Goal: Information Seeking & Learning: Learn about a topic

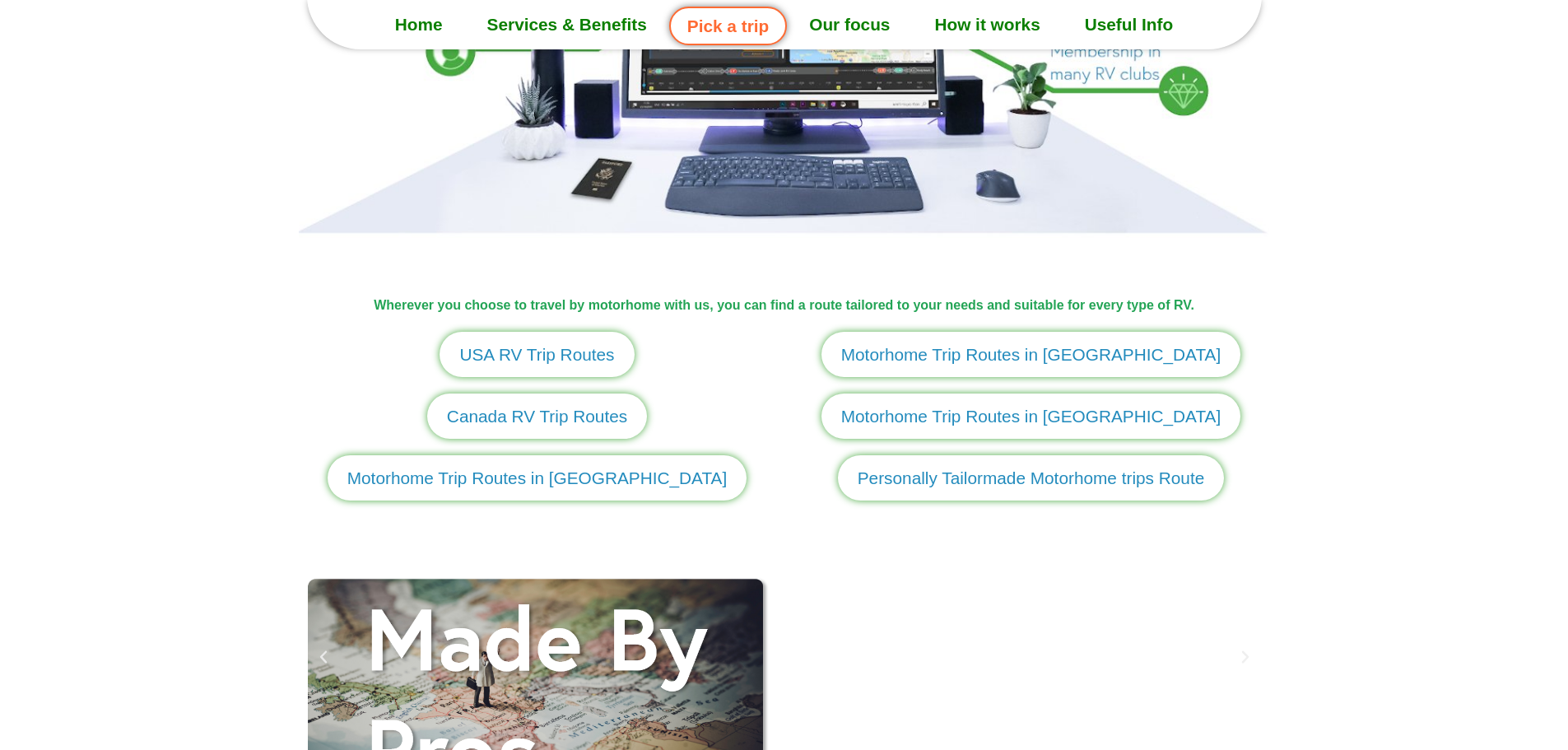
scroll to position [1976, 0]
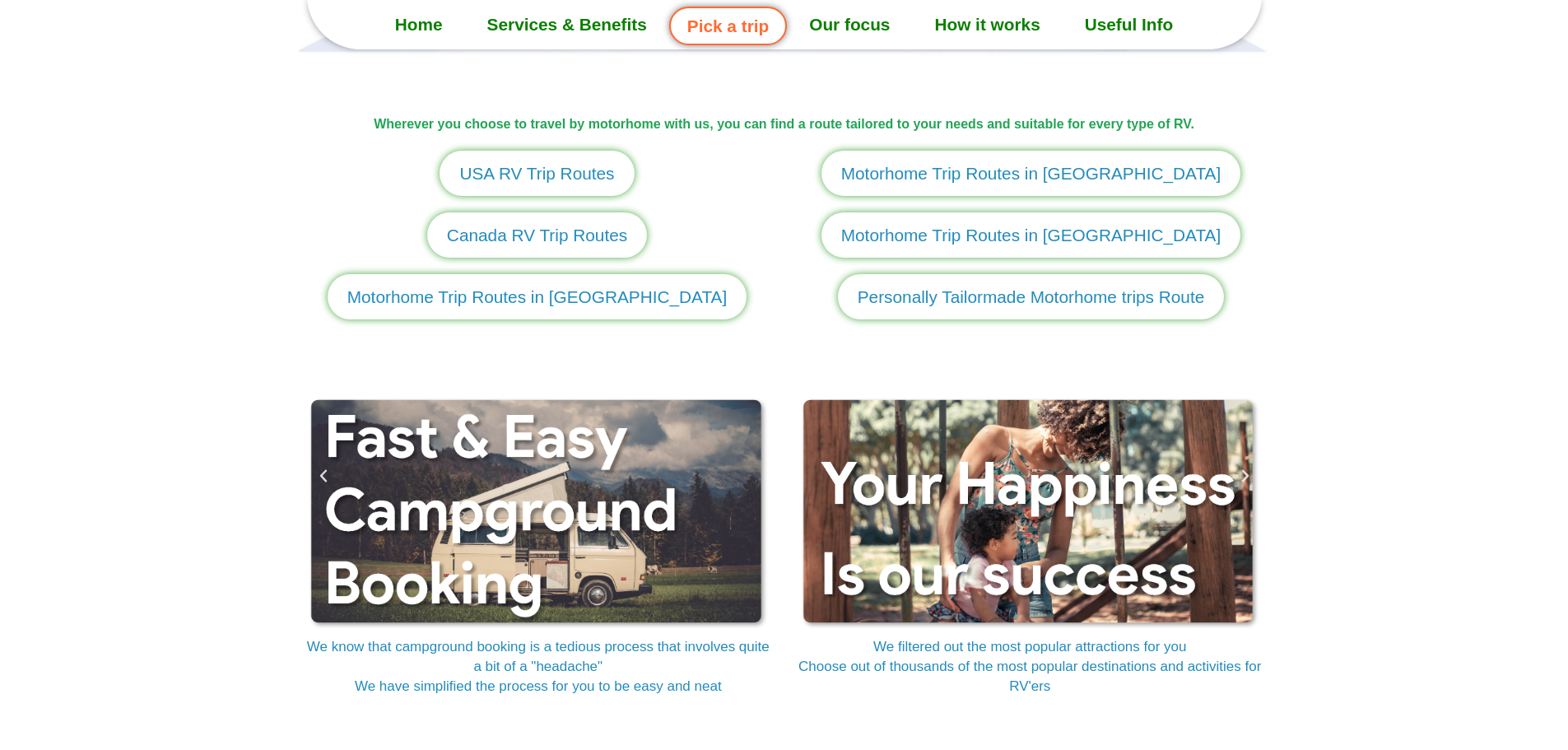
click at [533, 169] on span "USA RV Trip Routes" at bounding box center [537, 173] width 155 height 26
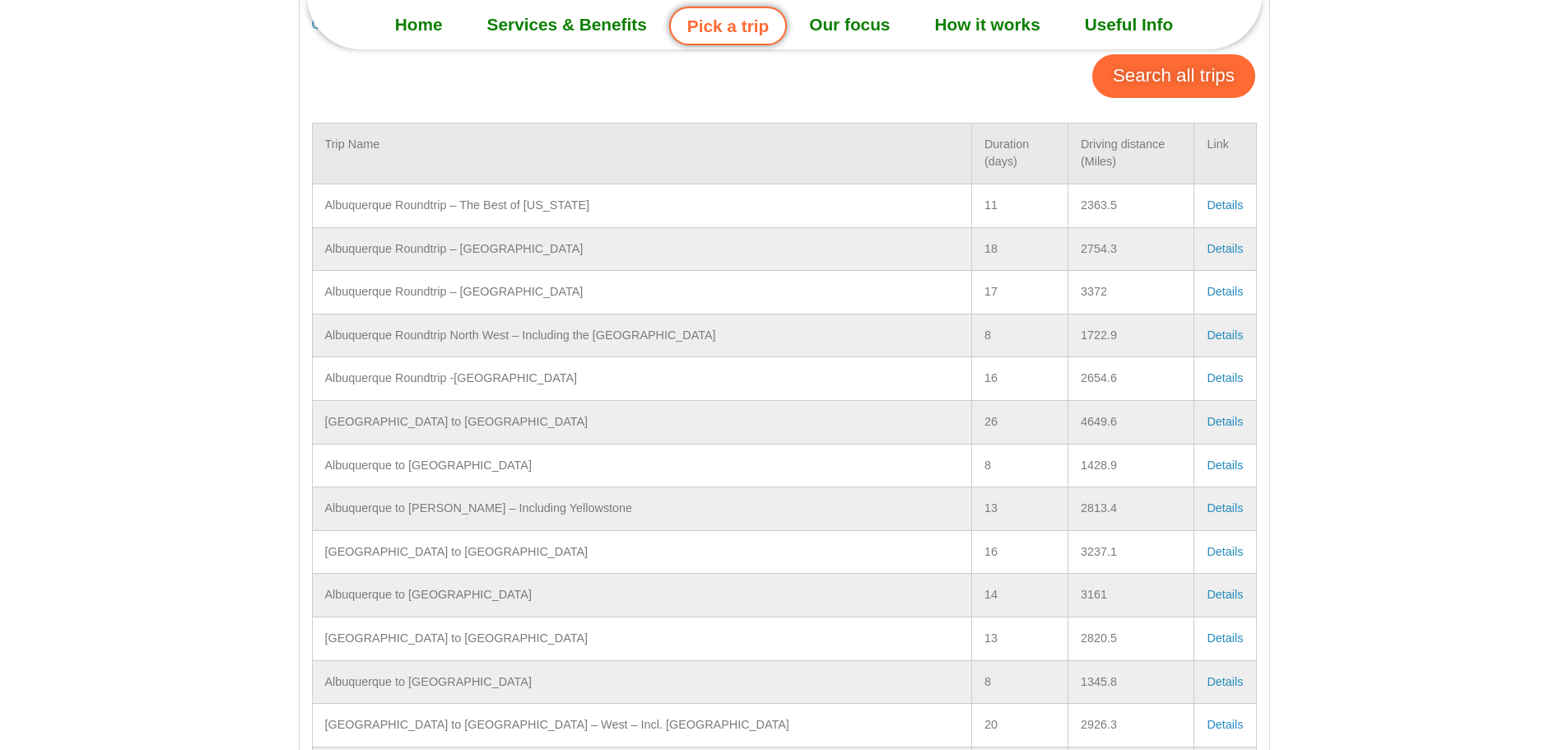
scroll to position [497, 0]
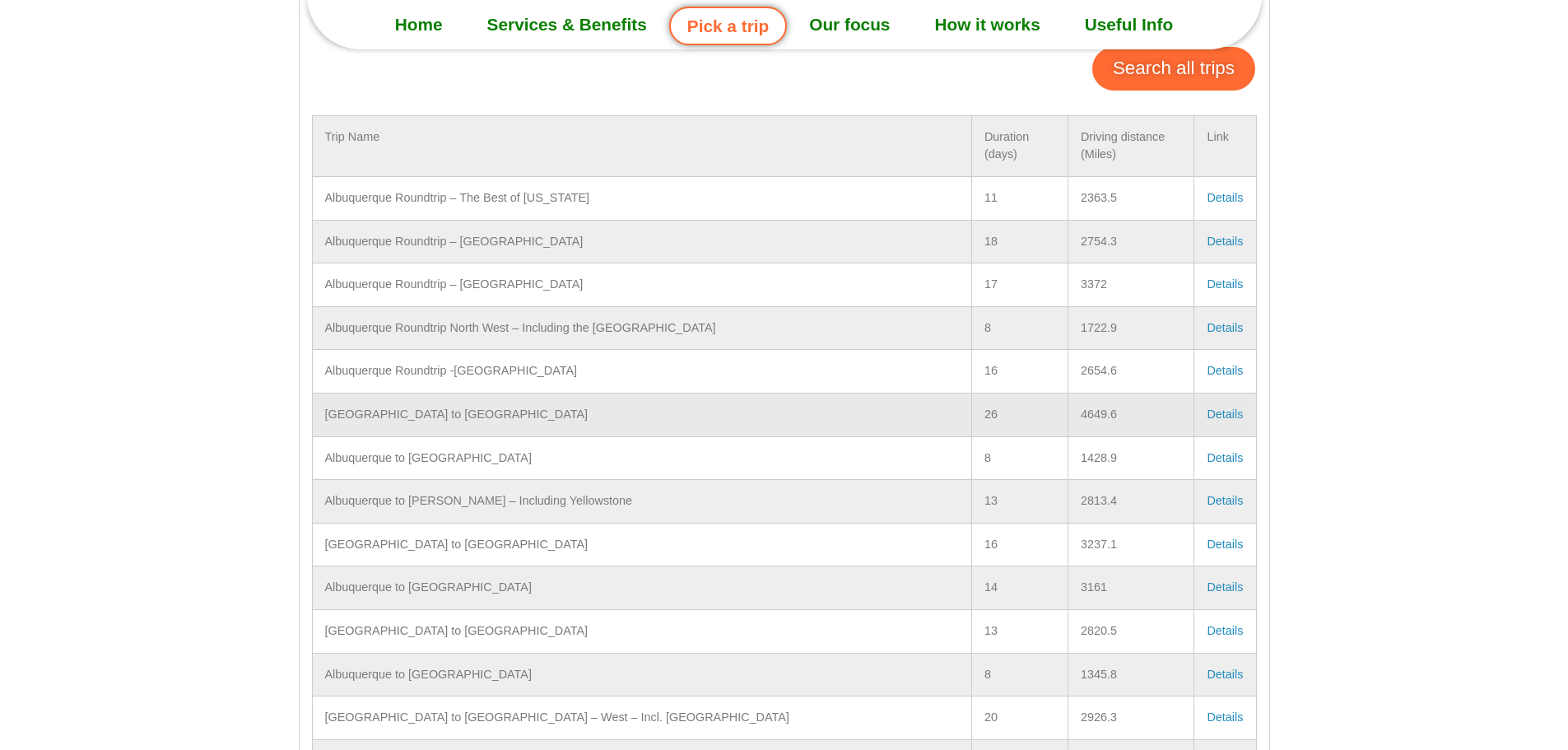
click at [1229, 408] on link "Details" at bounding box center [1224, 415] width 36 height 13
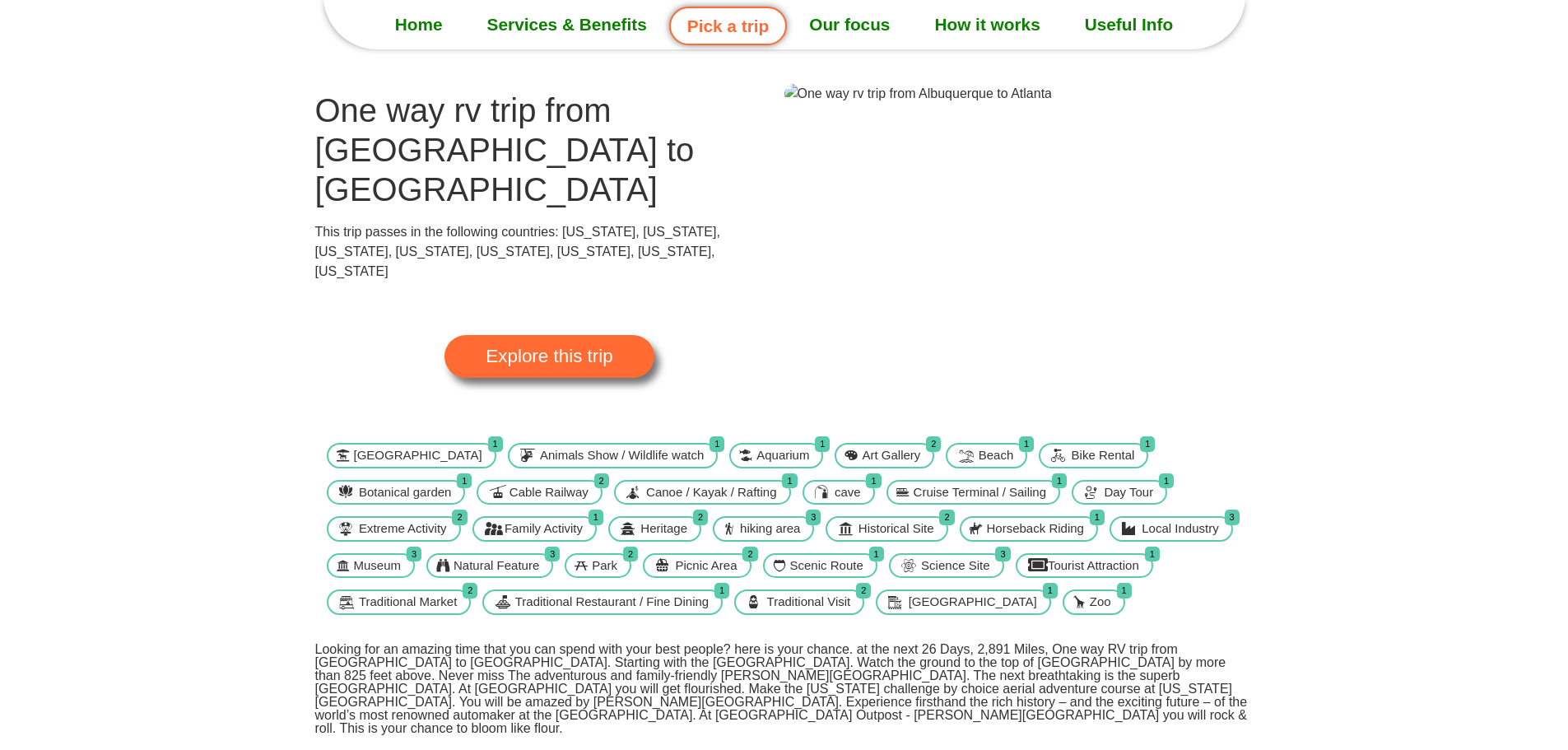
scroll to position [59, 0]
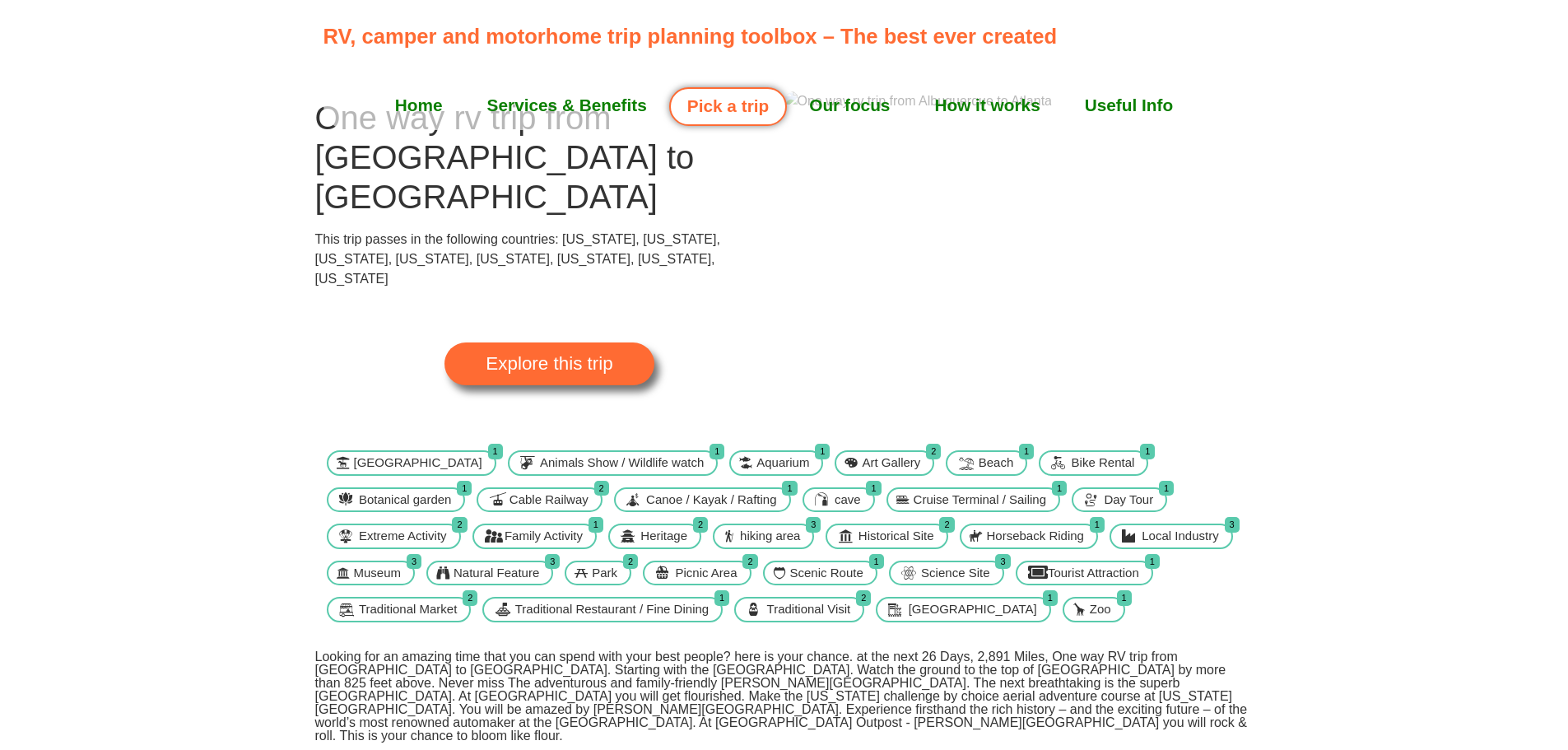
click at [565, 355] on span "Explore this trip" at bounding box center [549, 364] width 127 height 18
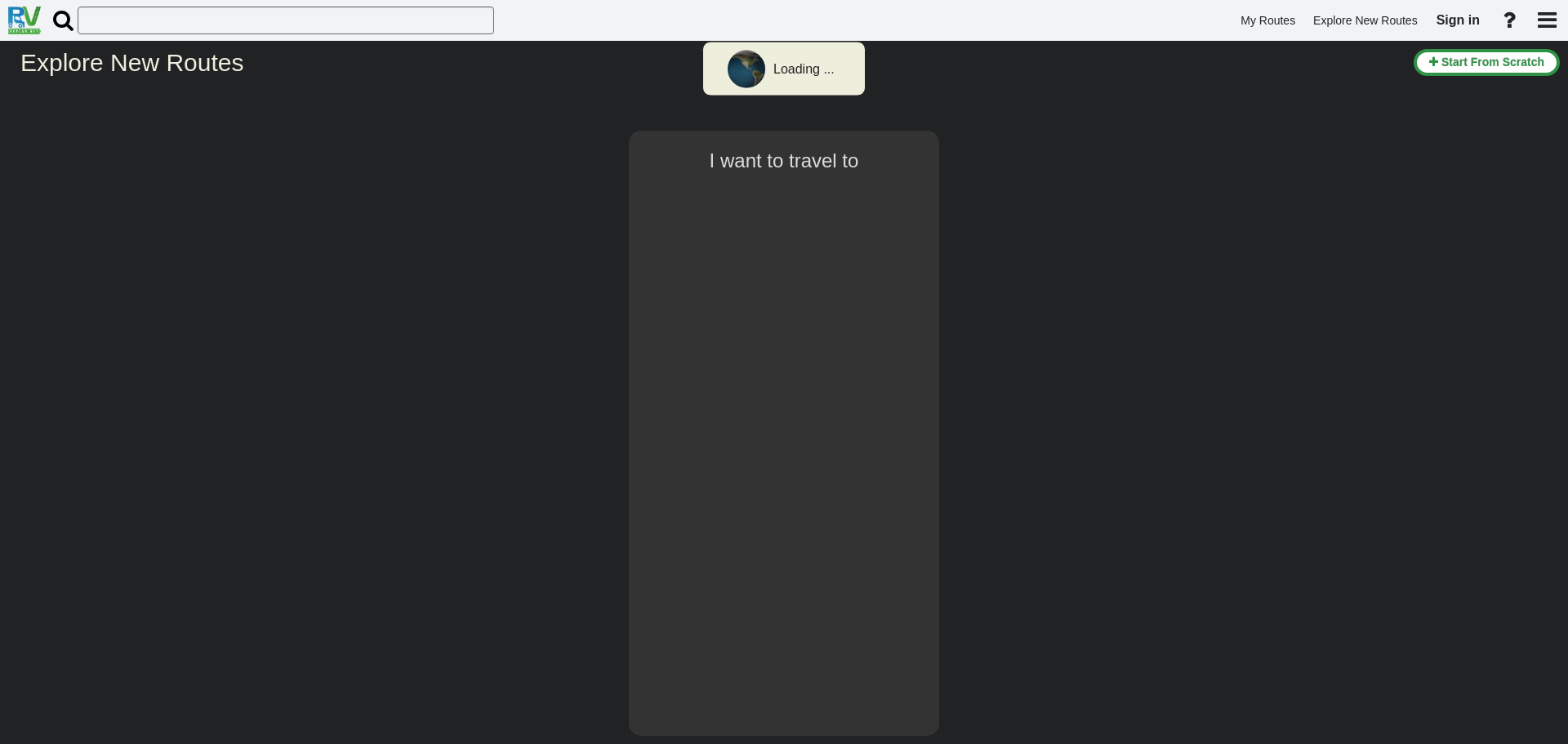
select select "number:2"
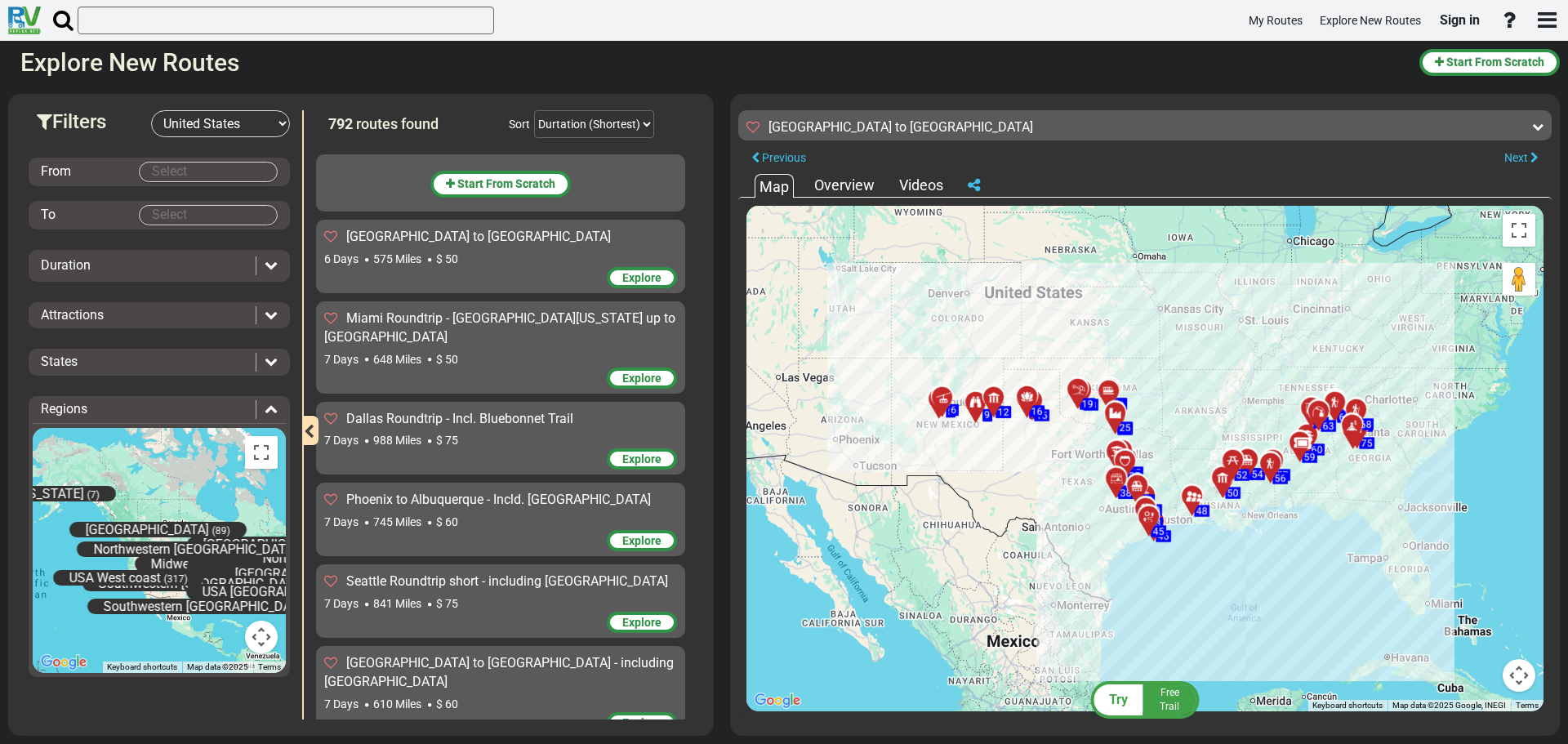
scroll to position [61747, 0]
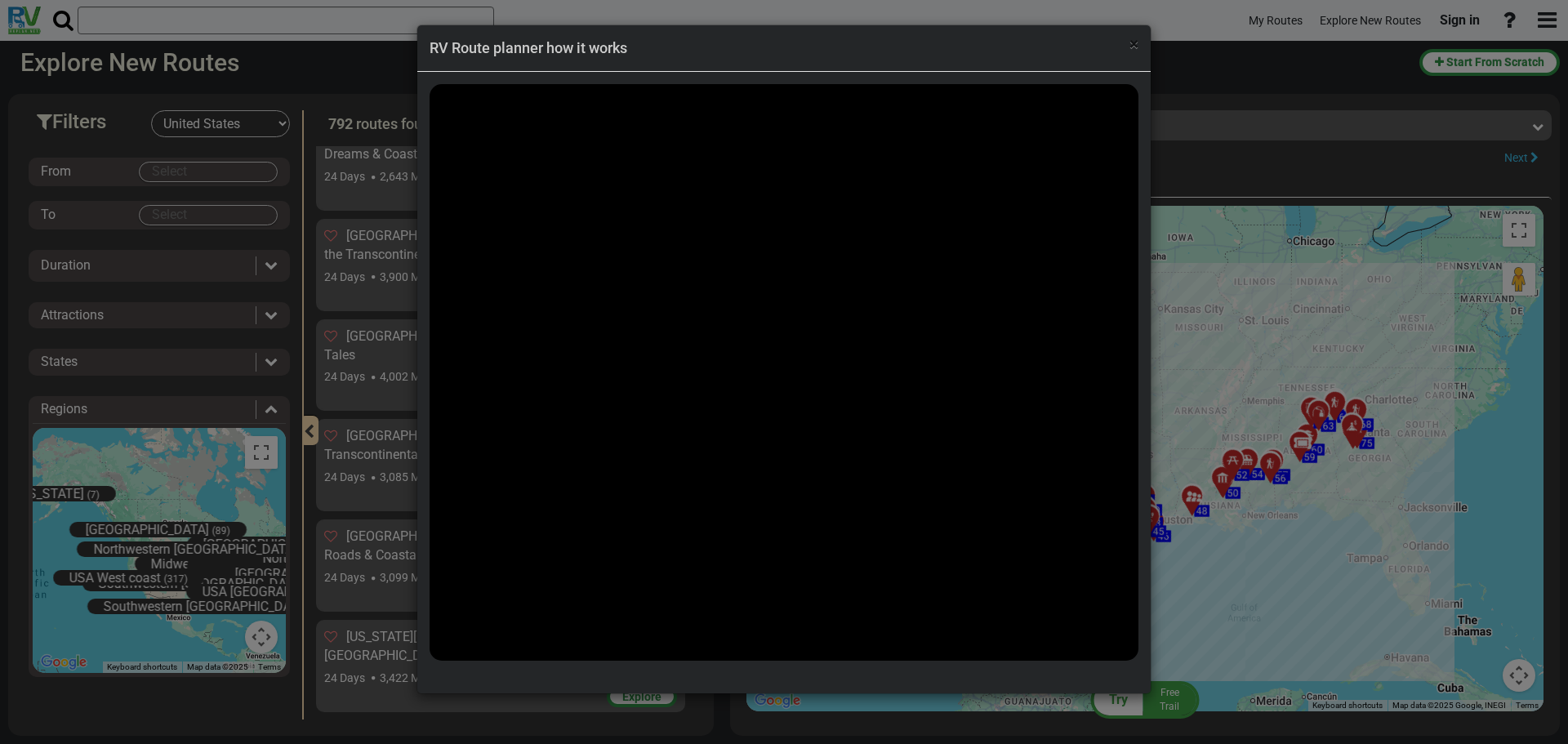
click at [1134, 47] on span "×" at bounding box center [1134, 44] width 9 height 20
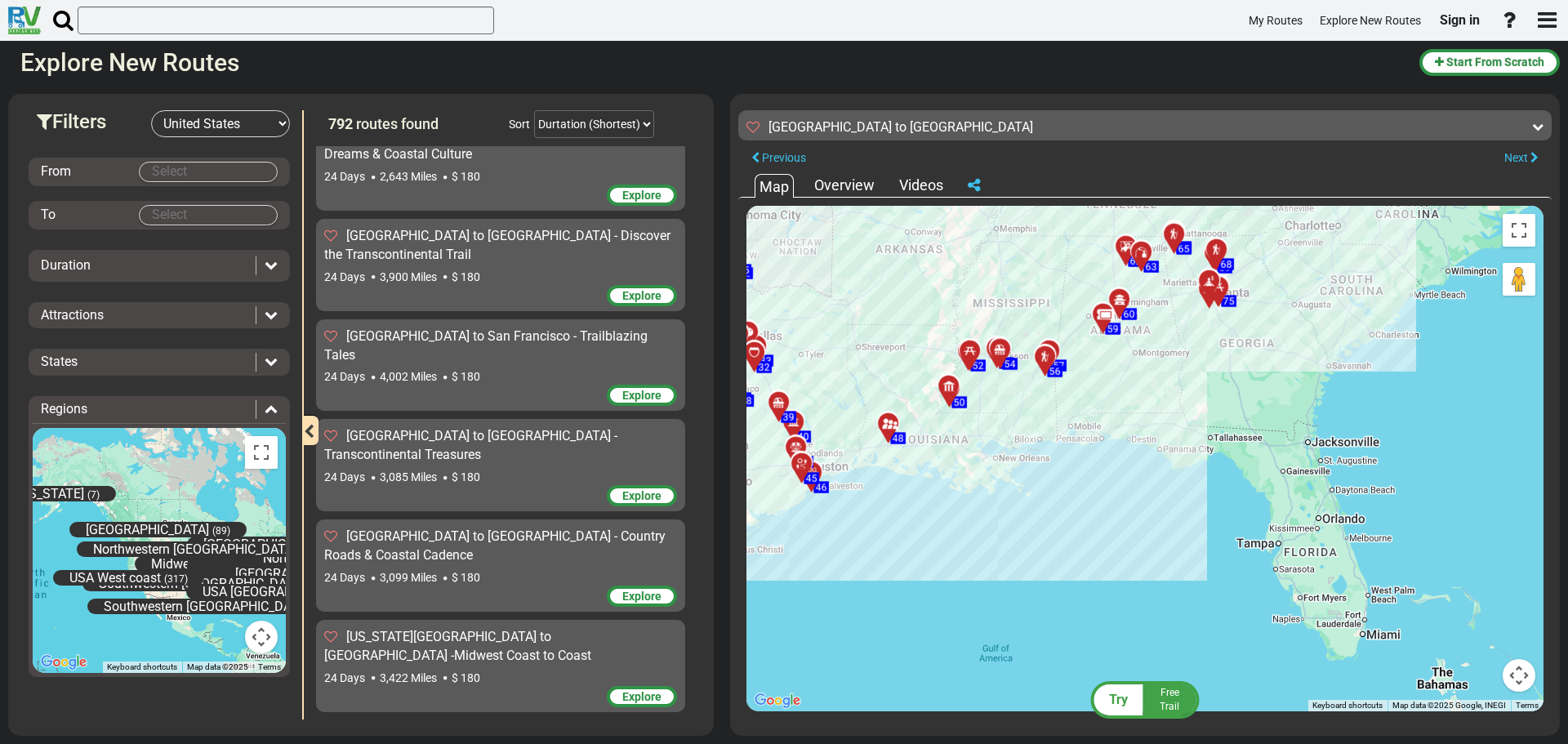
drag, startPoint x: 1331, startPoint y: 425, endPoint x: 1118, endPoint y: 369, distance: 220.2
click at [1118, 369] on div "To activate drag with keyboard, press Alt + Enter. Once in keyboard drag state,…" at bounding box center [1144, 458] width 797 height 506
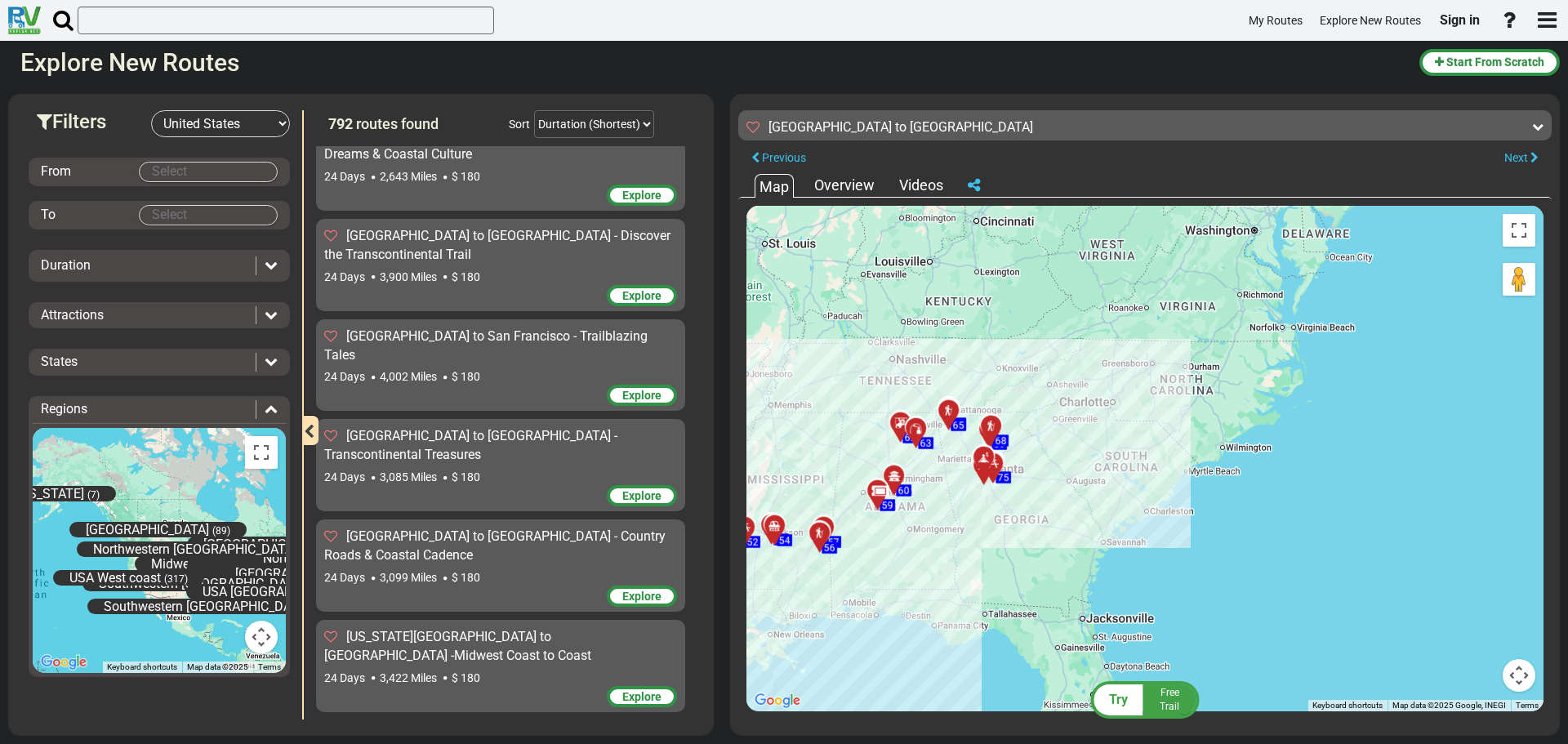
drag, startPoint x: 1212, startPoint y: 414, endPoint x: 1035, endPoint y: 545, distance: 220.2
click at [1035, 545] on div "To activate drag with keyboard, press Alt + Enter. Once in keyboard drag state,…" at bounding box center [1144, 458] width 797 height 506
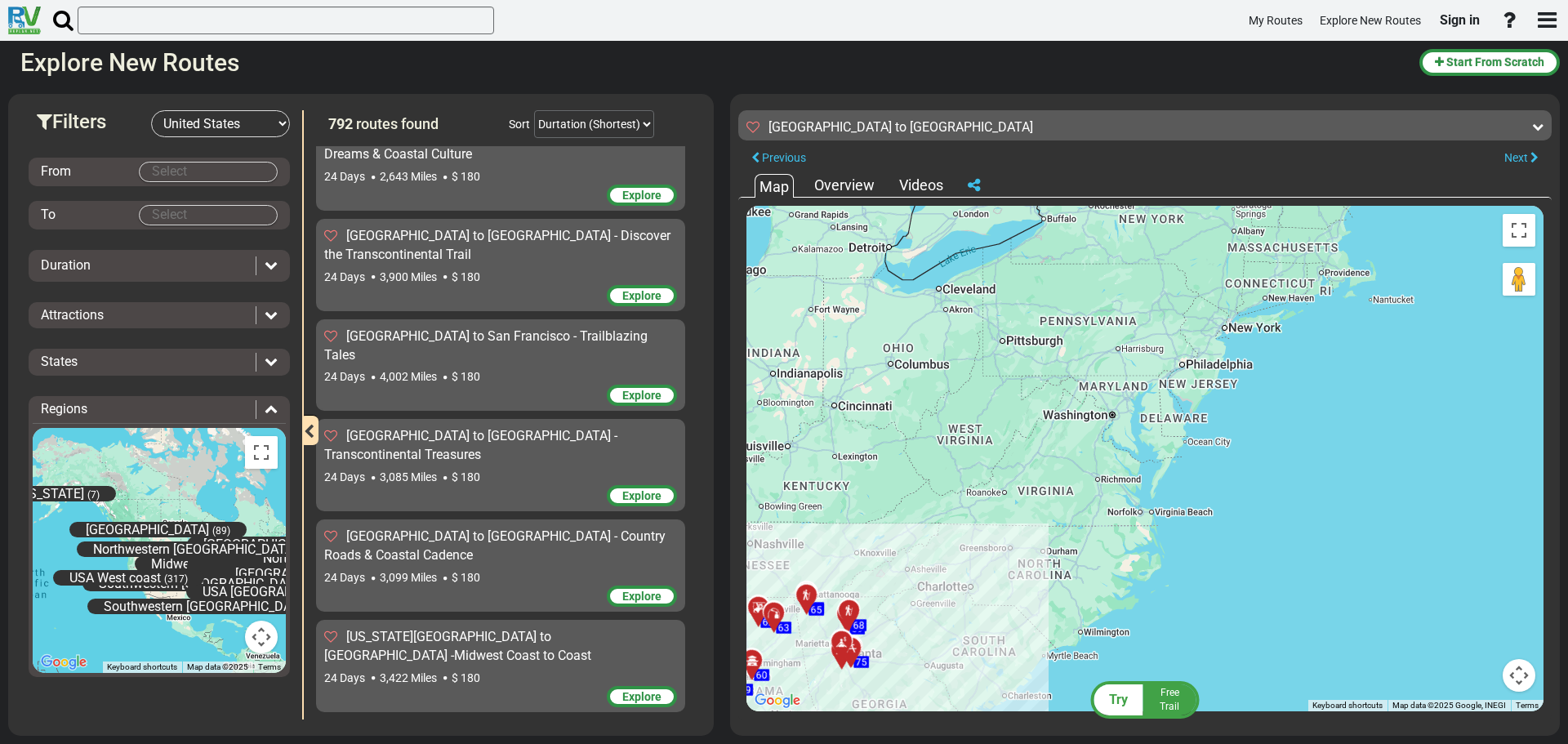
drag, startPoint x: 1141, startPoint y: 359, endPoint x: 998, endPoint y: 545, distance: 234.6
click at [998, 545] on div "To activate drag with keyboard, press Alt + Enter. Once in keyboard drag state,…" at bounding box center [1144, 458] width 797 height 506
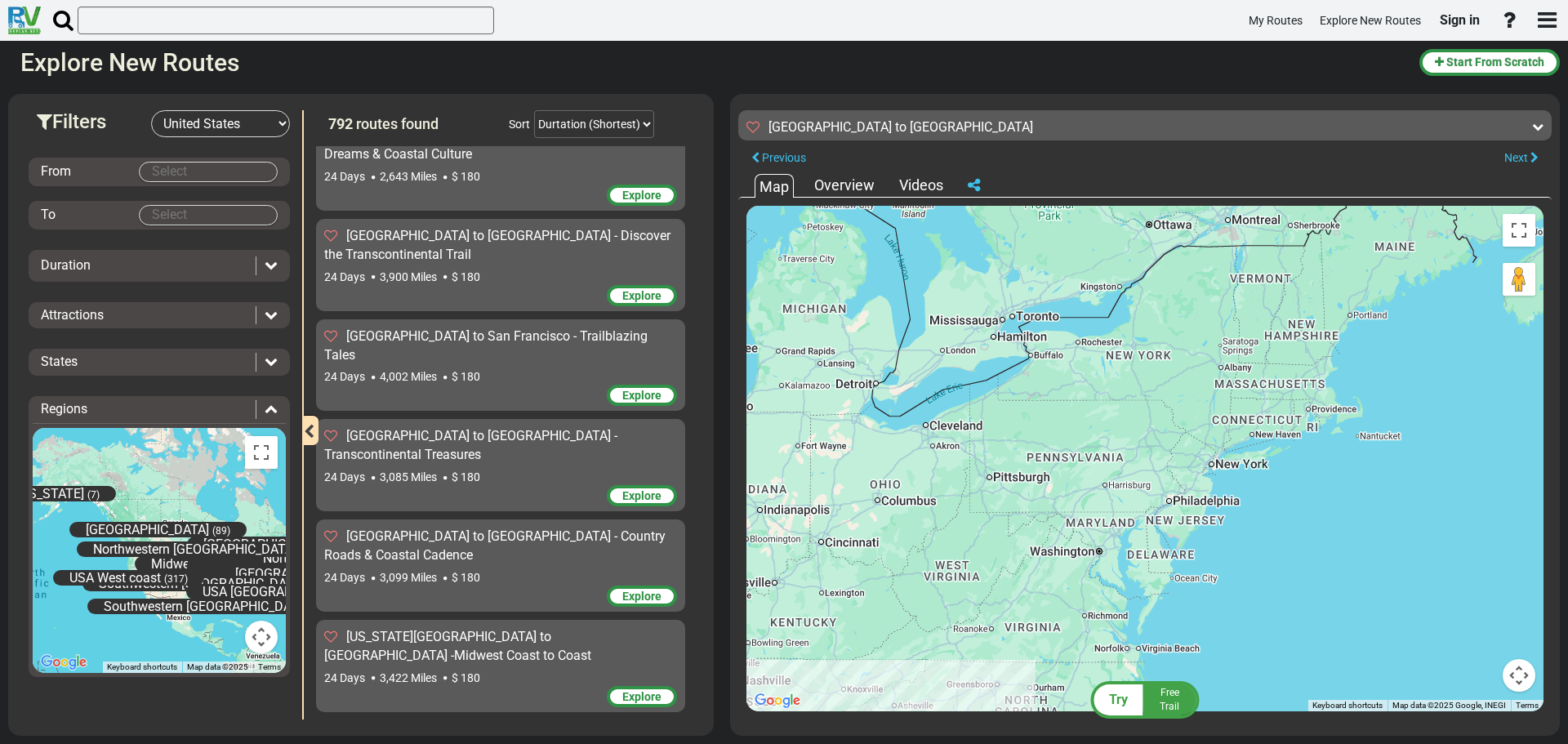
drag, startPoint x: 1057, startPoint y: 357, endPoint x: 1044, endPoint y: 493, distance: 136.6
click at [1044, 493] on div "To activate drag with keyboard, press Alt + Enter. Once in keyboard drag state,…" at bounding box center [1144, 458] width 797 height 506
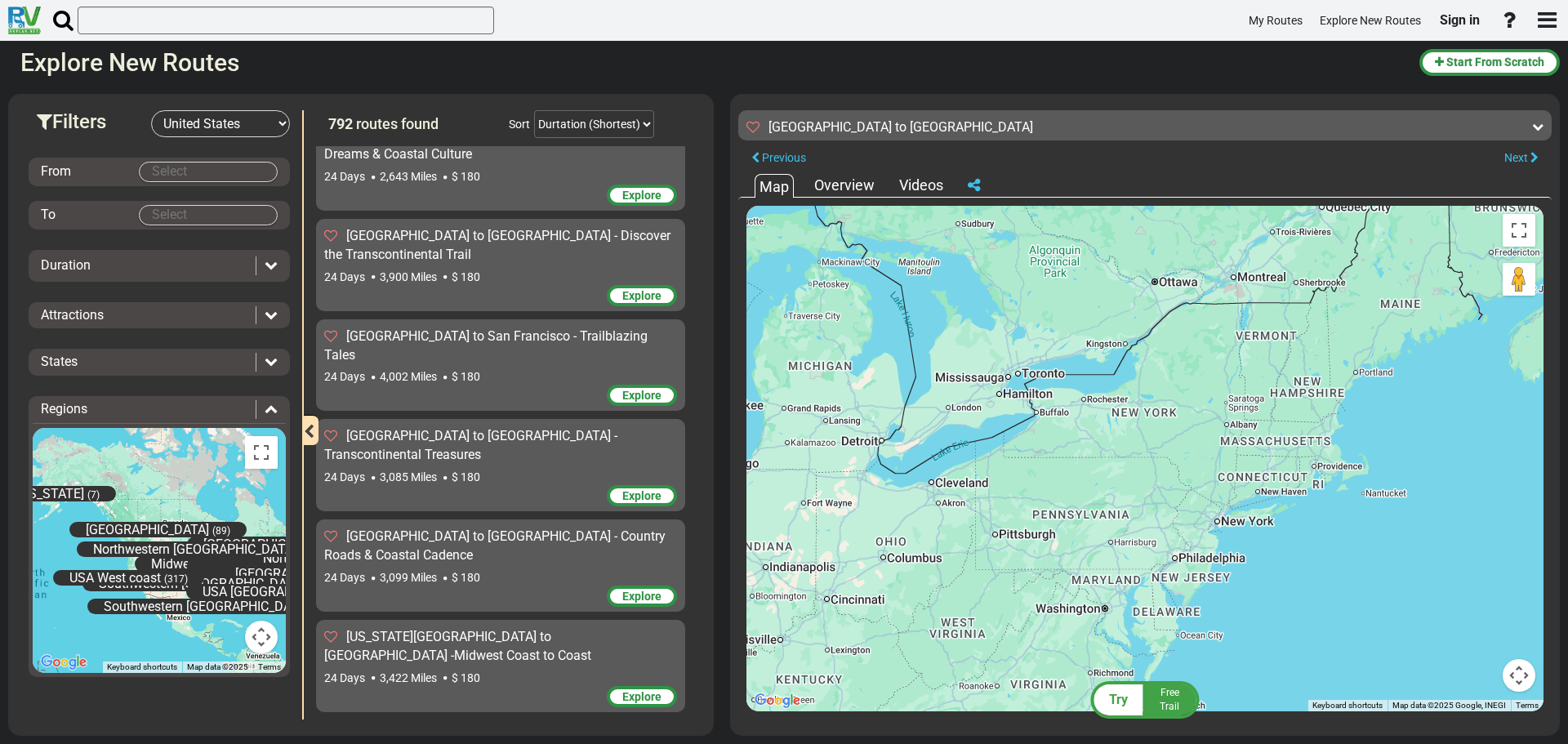
drag, startPoint x: 1089, startPoint y: 425, endPoint x: 1095, endPoint y: 484, distance: 59.3
click at [1095, 484] on div "To activate drag with keyboard, press Alt + Enter. Once in keyboard drag state,…" at bounding box center [1144, 458] width 797 height 506
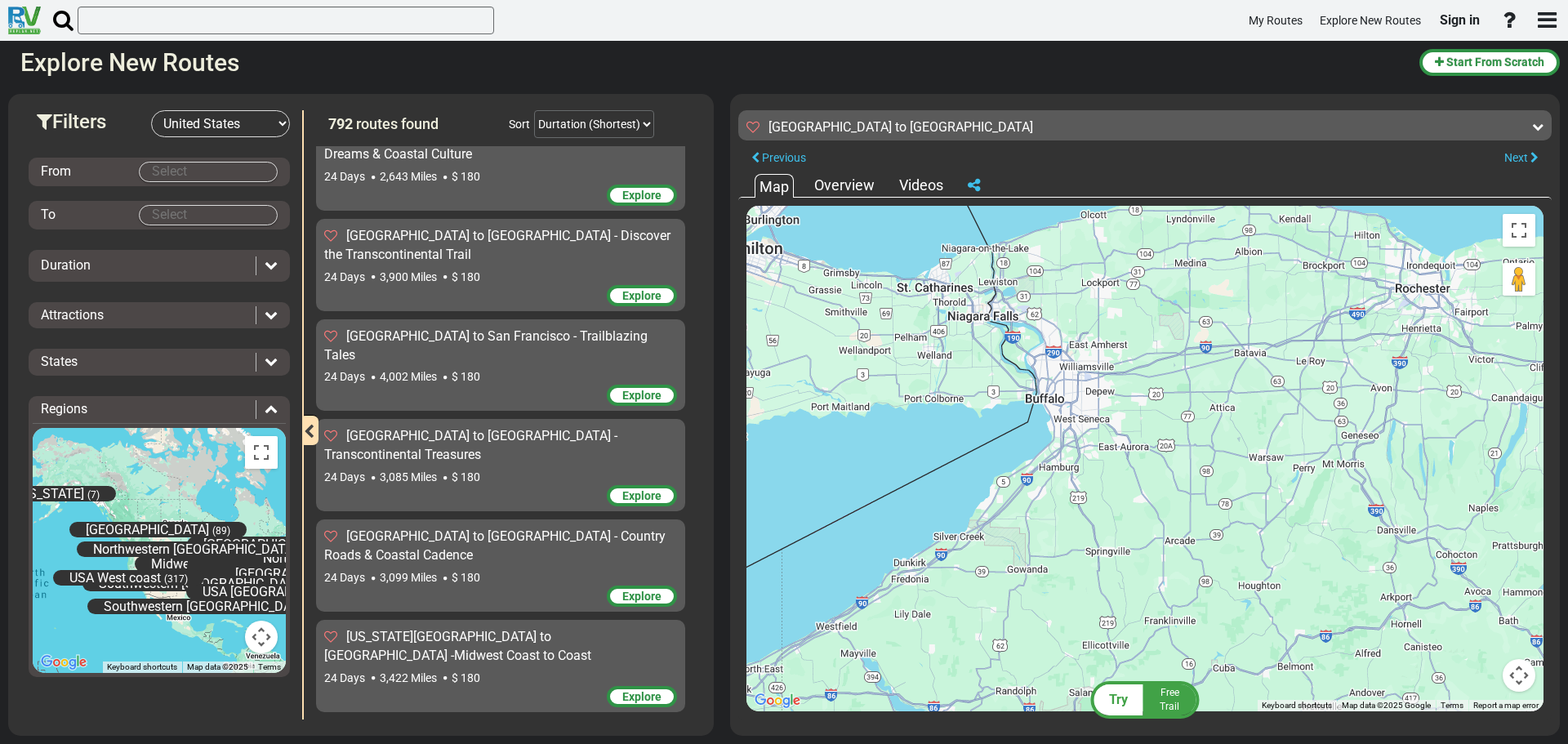
drag, startPoint x: 965, startPoint y: 384, endPoint x: 1093, endPoint y: 567, distance: 223.3
click at [1093, 567] on div "To activate drag with keyboard, press Alt + Enter. Once in keyboard drag state,…" at bounding box center [1144, 458] width 797 height 506
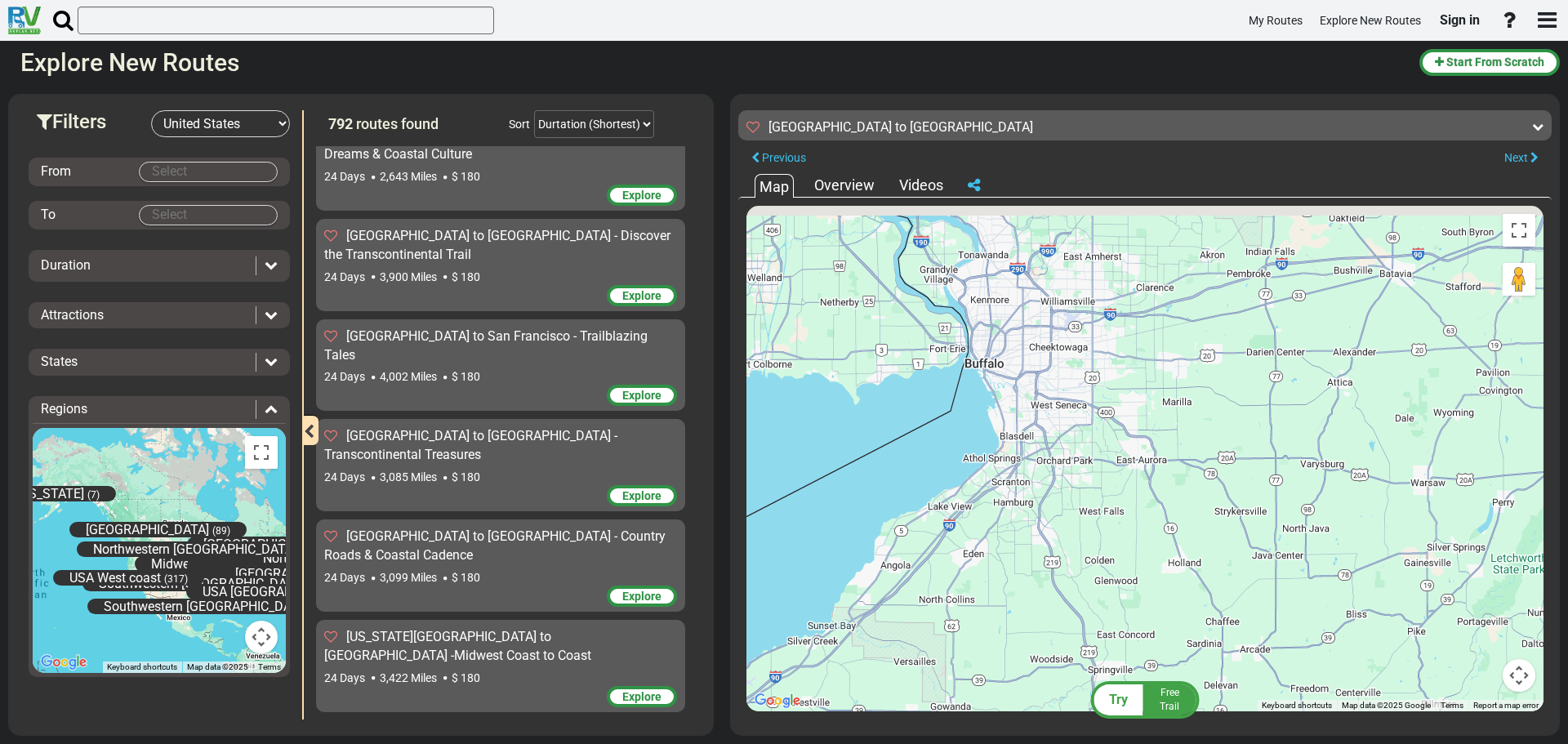
drag, startPoint x: 1054, startPoint y: 379, endPoint x: 1014, endPoint y: 470, distance: 99.4
click at [1014, 470] on div "To activate drag with keyboard, press Alt + Enter. Once in keyboard drag state,…" at bounding box center [1144, 458] width 797 height 506
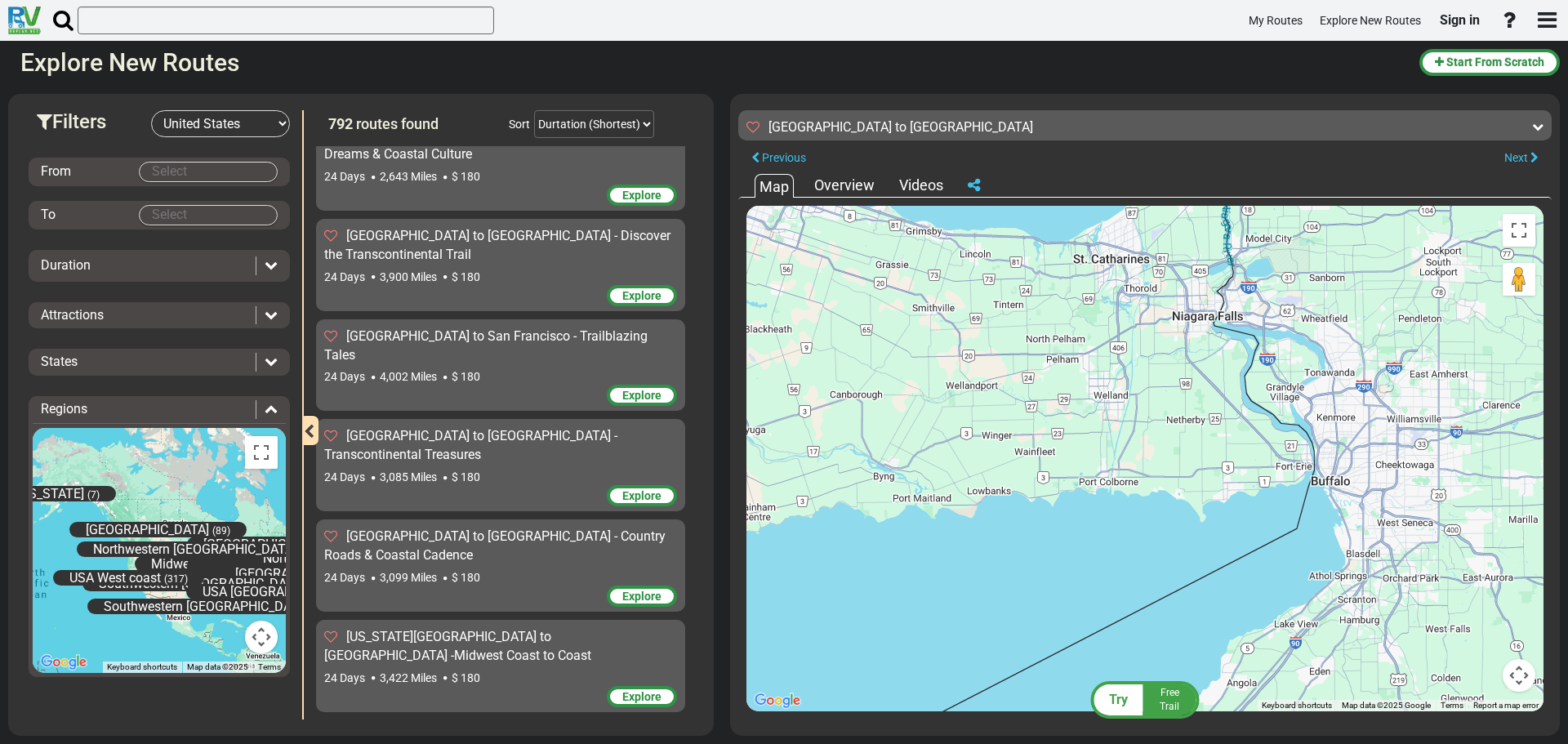
drag, startPoint x: 1320, startPoint y: 502, endPoint x: 1185, endPoint y: 429, distance: 153.5
click at [1185, 429] on div "To activate drag with keyboard, press Alt + Enter. Once in keyboard drag state,…" at bounding box center [1144, 458] width 797 height 506
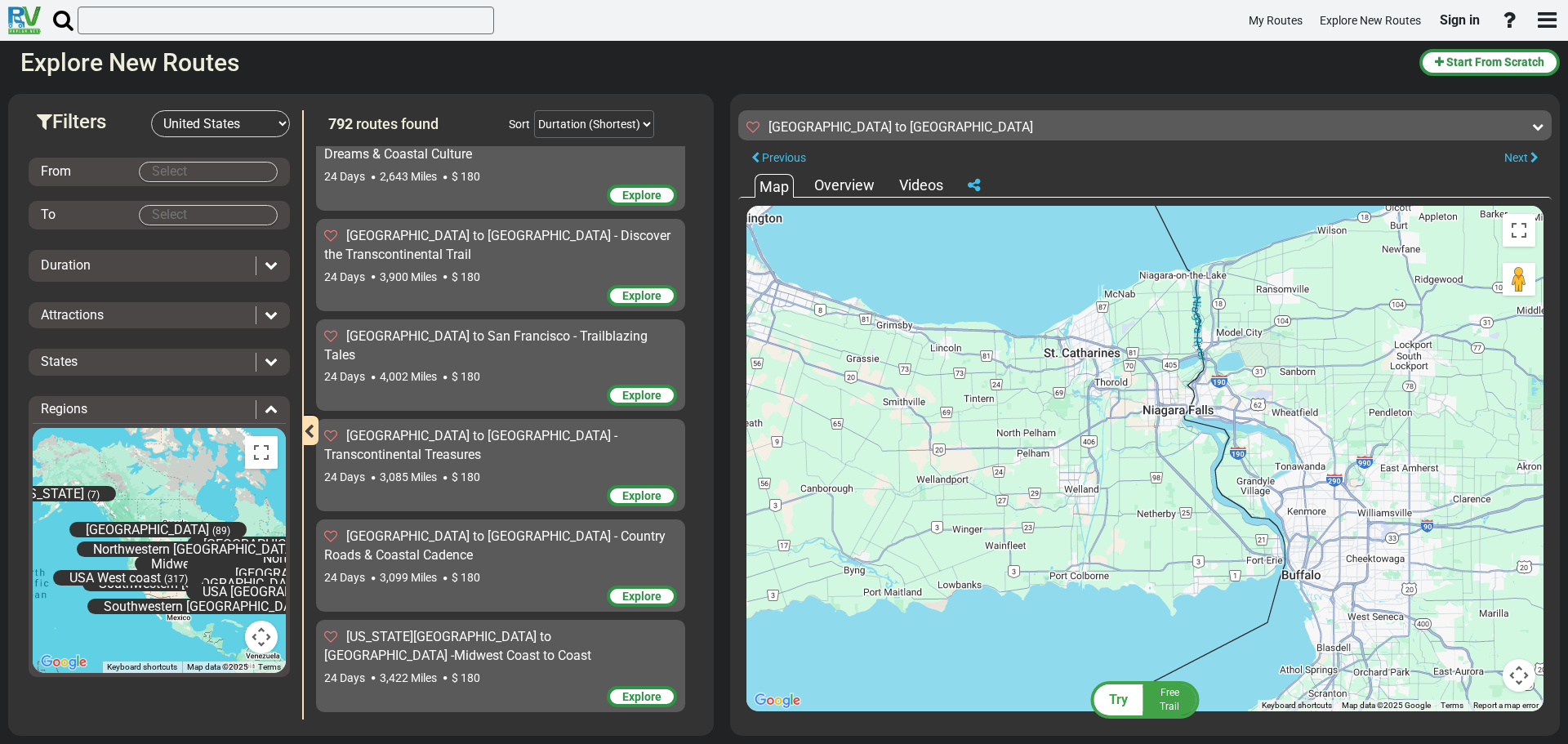
drag, startPoint x: 1154, startPoint y: 399, endPoint x: 1143, endPoint y: 441, distance: 43.4
click at [1143, 441] on div "To activate drag with keyboard, press Alt + Enter. Once in keyboard drag state,…" at bounding box center [1144, 458] width 797 height 506
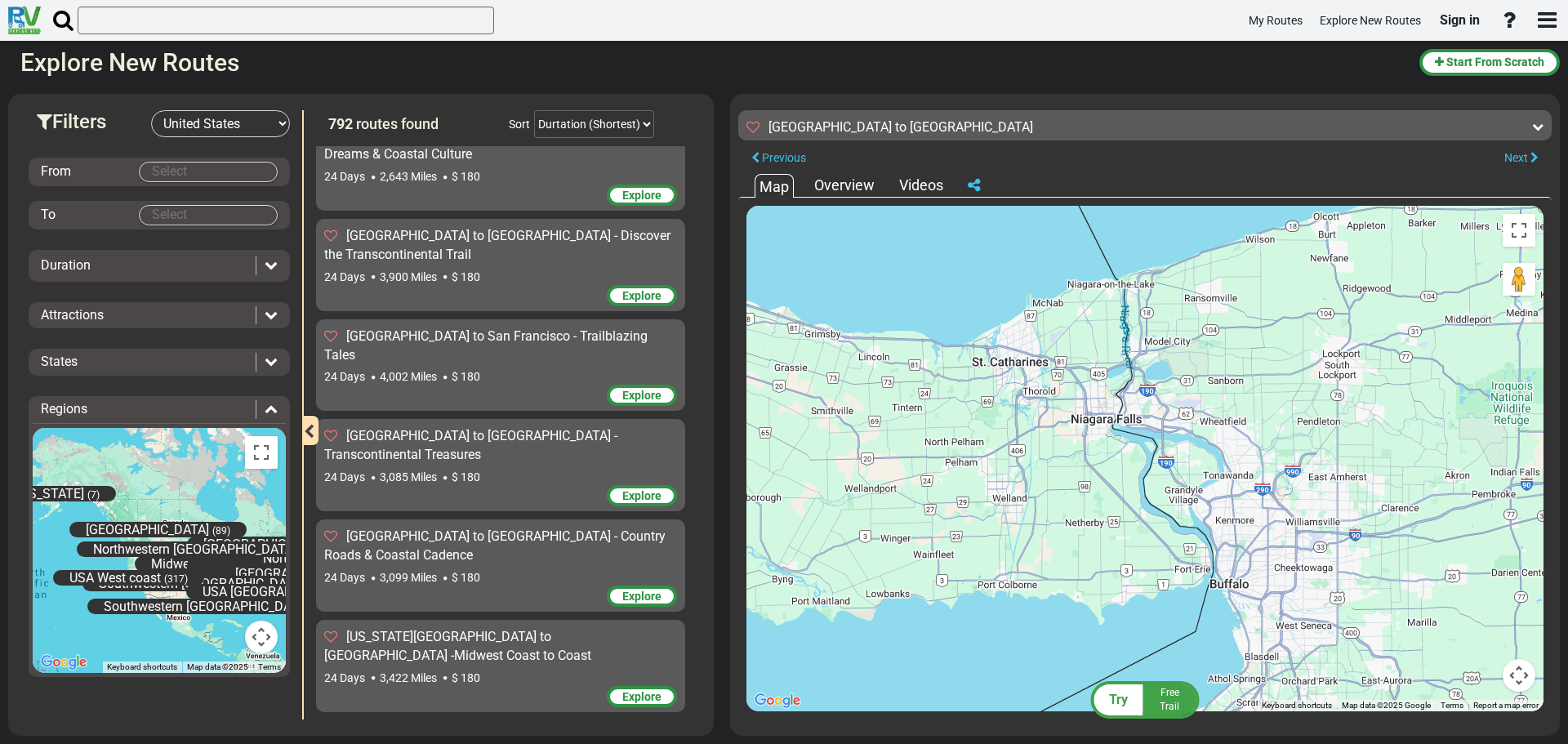
drag, startPoint x: 1120, startPoint y: 485, endPoint x: 1232, endPoint y: 462, distance: 114.3
click at [1232, 462] on div "To activate drag with keyboard, press Alt + Enter. Once in keyboard drag state,…" at bounding box center [1144, 458] width 797 height 506
